Goal: Task Accomplishment & Management: Use online tool/utility

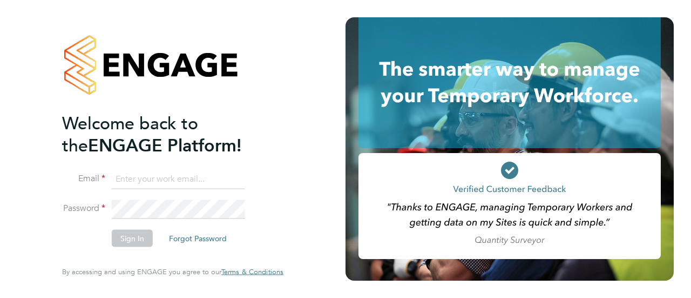
click at [183, 180] on input at bounding box center [178, 178] width 133 height 19
type input "[EMAIL_ADDRESS][PERSON_NAME][DOMAIN_NAME]"
click at [144, 237] on button "Sign In" at bounding box center [132, 238] width 41 height 17
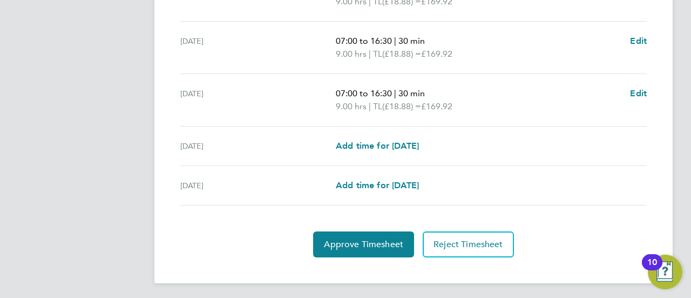
scroll to position [468, 0]
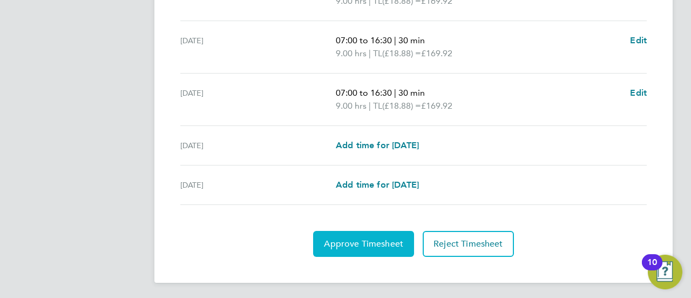
click at [389, 239] on span "Approve Timesheet" at bounding box center [363, 243] width 79 height 11
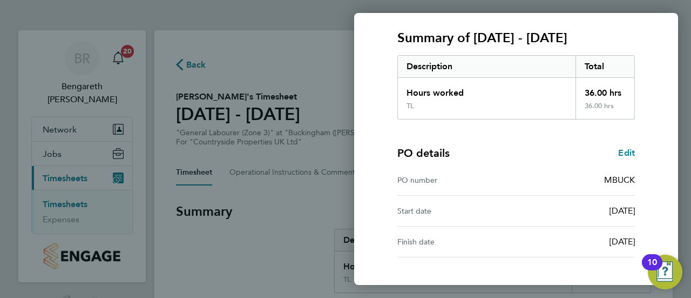
scroll to position [218, 0]
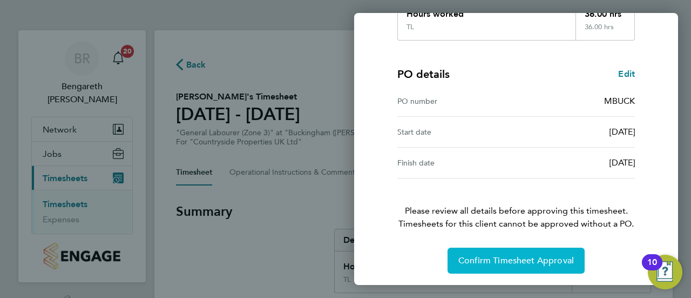
click at [535, 258] on span "Confirm Timesheet Approval" at bounding box center [517, 260] width 116 height 11
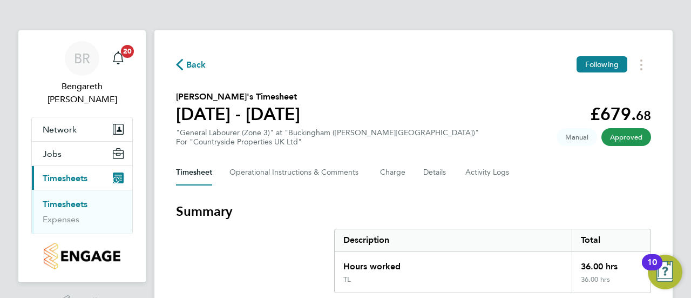
click at [72, 199] on link "Timesheets" at bounding box center [65, 204] width 45 height 10
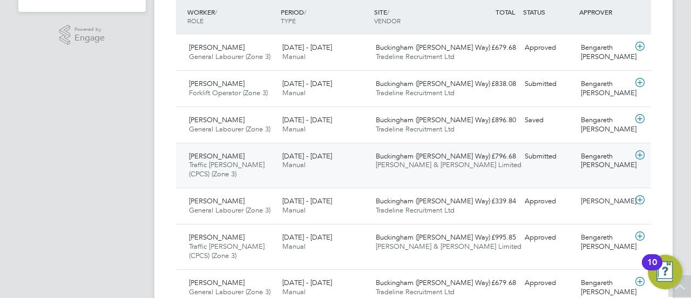
click at [638, 152] on icon at bounding box center [641, 155] width 14 height 9
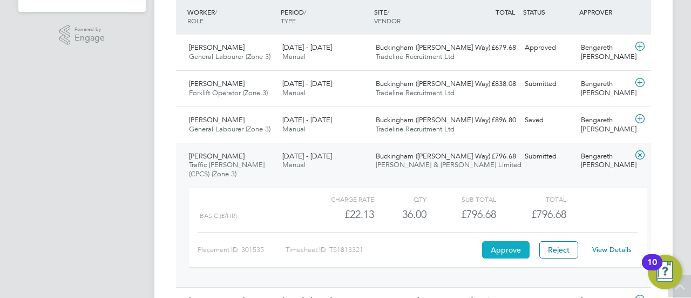
click at [510, 249] on button "Approve" at bounding box center [506, 249] width 48 height 17
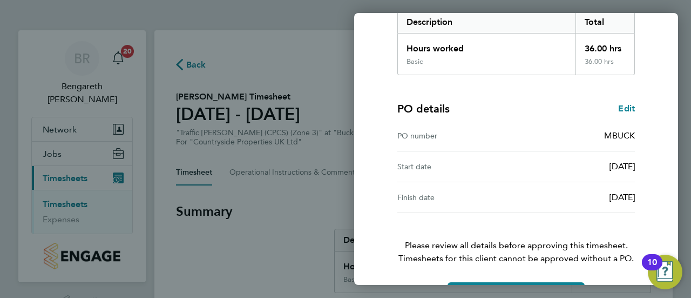
scroll to position [218, 0]
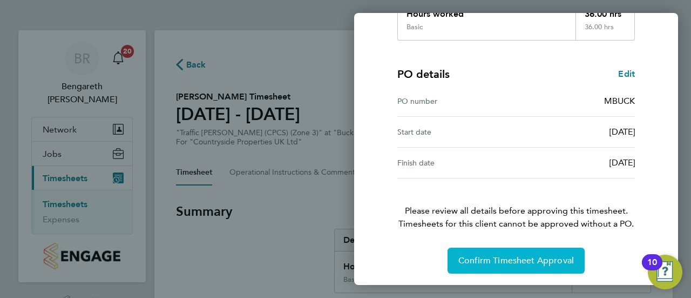
click at [550, 260] on span "Confirm Timesheet Approval" at bounding box center [517, 260] width 116 height 11
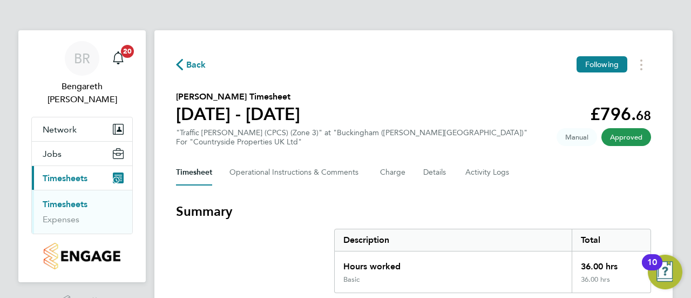
click at [70, 199] on link "Timesheets" at bounding box center [65, 204] width 45 height 10
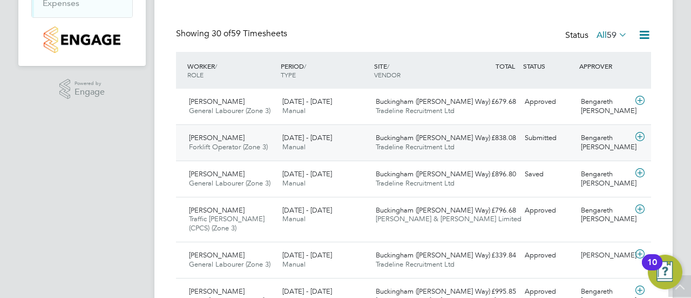
click at [642, 136] on icon at bounding box center [641, 136] width 14 height 9
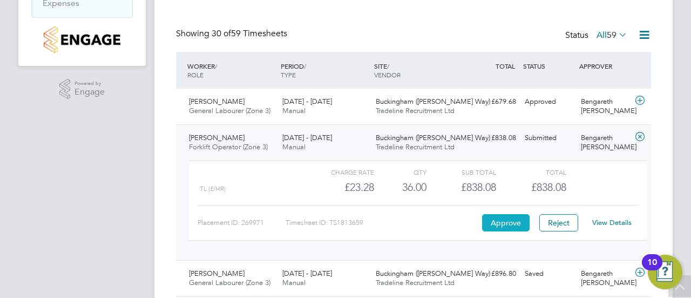
click at [509, 222] on button "Approve" at bounding box center [506, 222] width 48 height 17
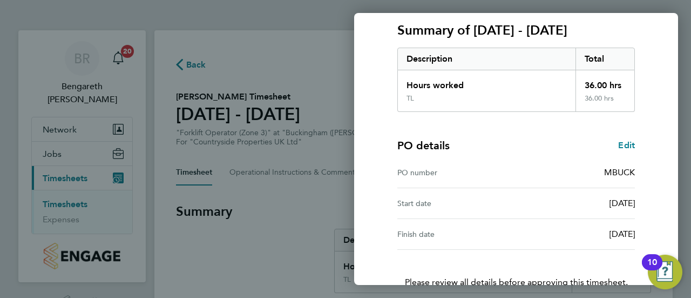
scroll to position [218, 0]
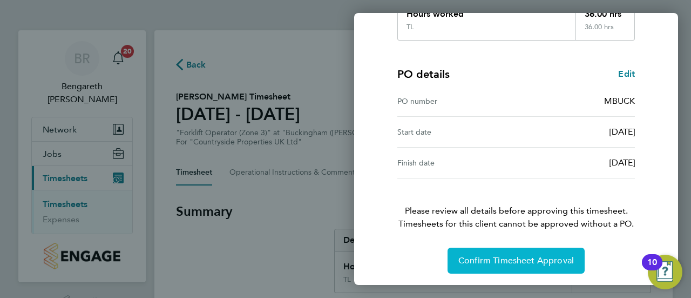
click at [556, 262] on span "Confirm Timesheet Approval" at bounding box center [517, 260] width 116 height 11
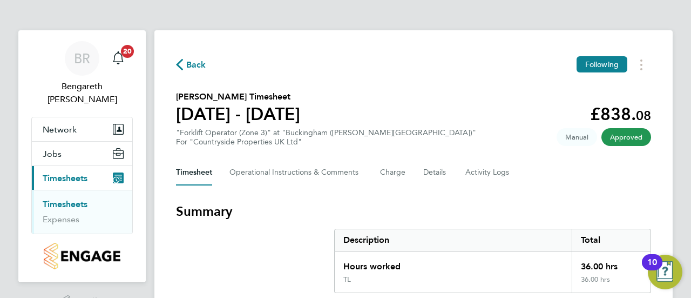
click at [77, 199] on link "Timesheets" at bounding box center [65, 204] width 45 height 10
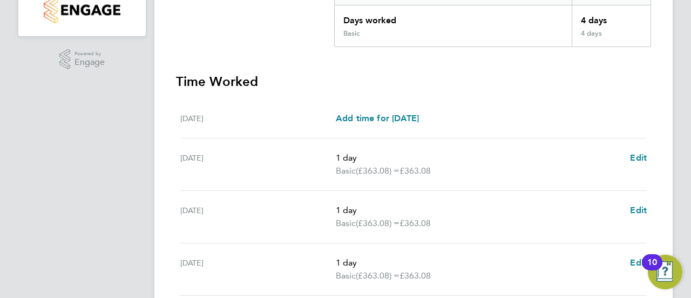
scroll to position [389, 0]
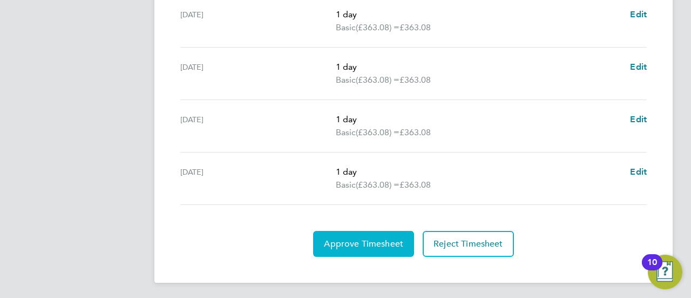
click at [367, 238] on span "Approve Timesheet" at bounding box center [363, 243] width 79 height 11
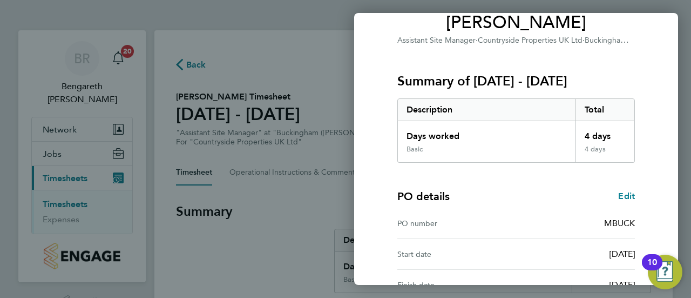
scroll to position [216, 0]
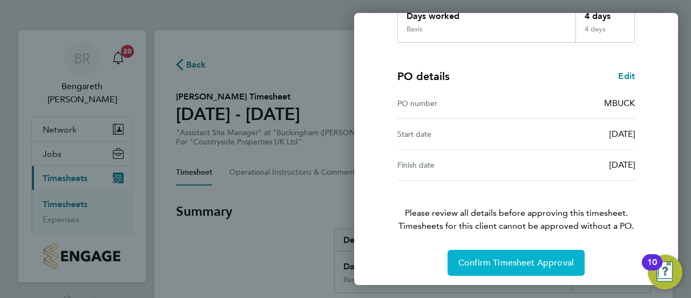
click at [517, 261] on span "Confirm Timesheet Approval" at bounding box center [517, 262] width 116 height 11
